Goal: Task Accomplishment & Management: Use online tool/utility

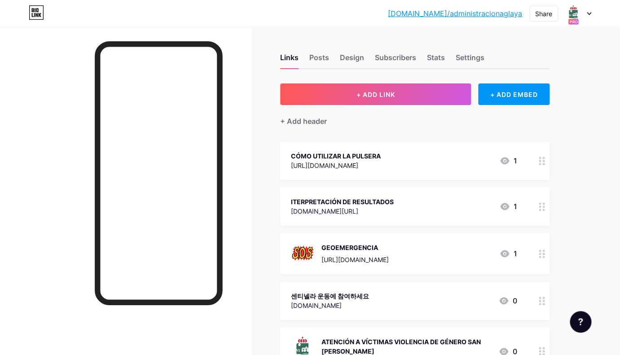
click at [589, 15] on div at bounding box center [578, 13] width 26 height 16
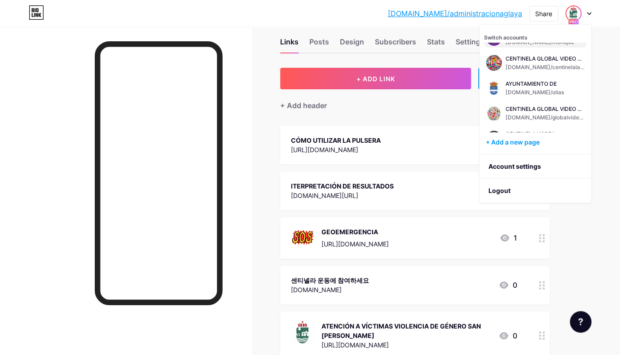
scroll to position [196, 0]
click at [525, 87] on div "AYUNTAMIENTO DE" at bounding box center [538, 84] width 66 height 7
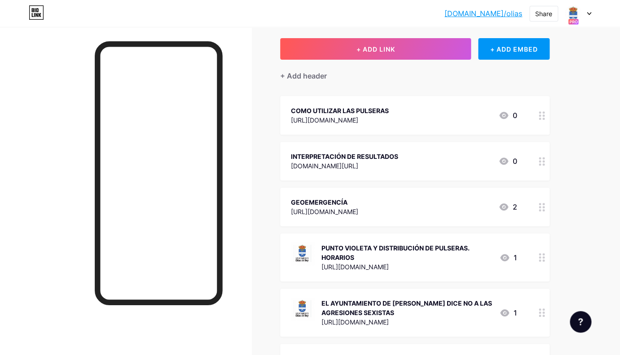
scroll to position [59, 0]
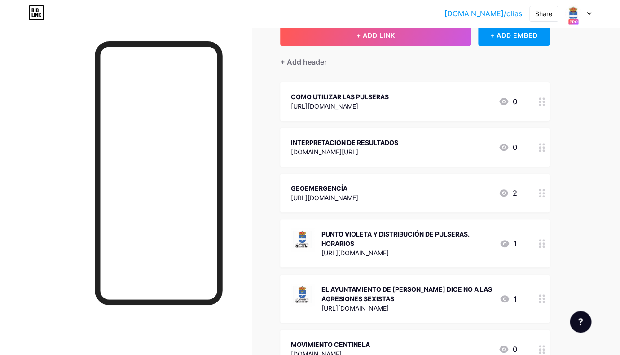
click at [438, 253] on div "[URL][DOMAIN_NAME]" at bounding box center [406, 252] width 171 height 9
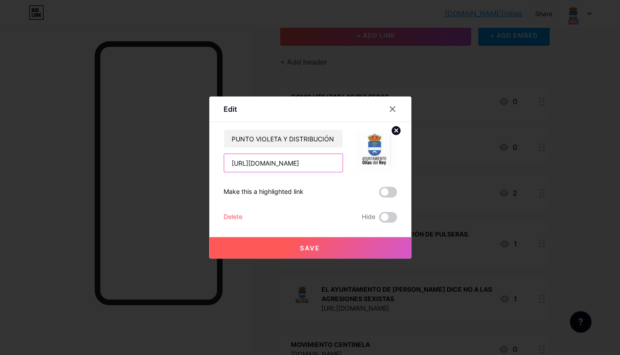
click at [323, 168] on input "[URL][DOMAIN_NAME]" at bounding box center [283, 163] width 118 height 18
paste input "[DOMAIN_NAME][URL]"
drag, startPoint x: 276, startPoint y: 166, endPoint x: 219, endPoint y: 163, distance: 56.6
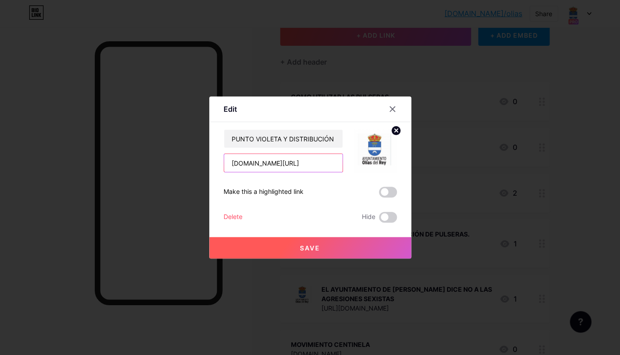
click at [224, 163] on input "[DOMAIN_NAME][URL]" at bounding box center [283, 163] width 118 height 18
type input "[DOMAIN_NAME][URL]"
click at [392, 108] on icon at bounding box center [392, 108] width 7 height 7
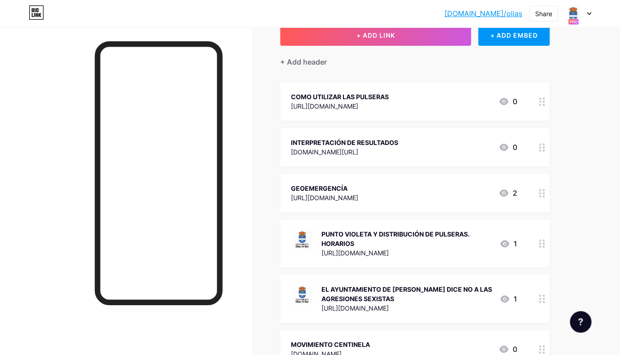
click at [378, 244] on div "PUNTO VIOLETA Y DISTRIBUCIÓN DE PULSERAS. HORARIOS" at bounding box center [406, 238] width 171 height 19
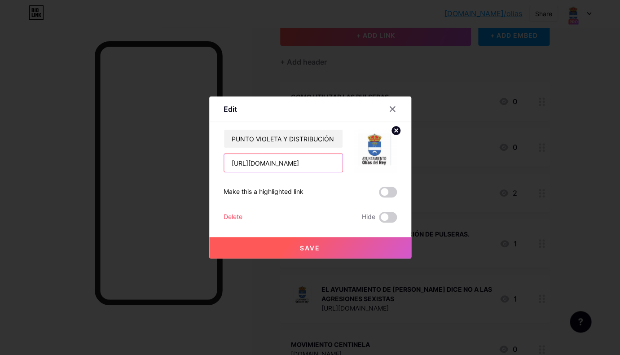
click at [315, 162] on input "[URL][DOMAIN_NAME]" at bounding box center [283, 163] width 118 height 18
paste input "[DOMAIN_NAME][URL]"
type input "[DOMAIN_NAME][URL]"
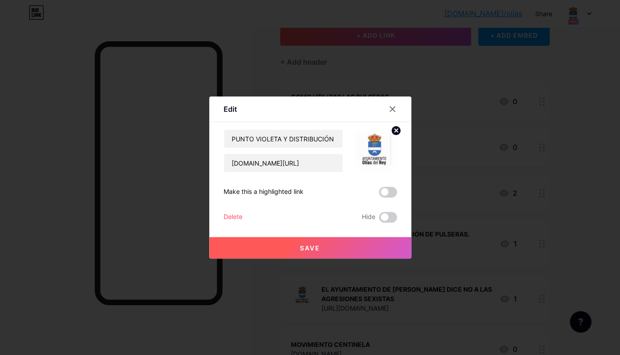
click at [315, 255] on button "Save" at bounding box center [310, 248] width 202 height 22
